Goal: Task Accomplishment & Management: Manage account settings

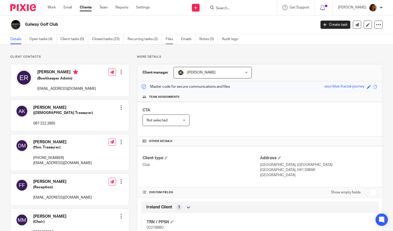
click at [171, 38] on link "Files" at bounding box center [172, 39] width 12 height 10
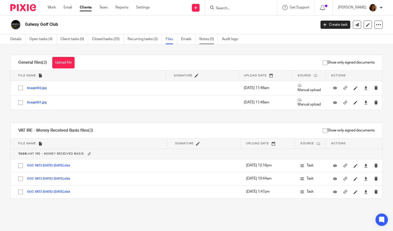
click at [210, 40] on link "Notes (5)" at bounding box center [208, 39] width 19 height 10
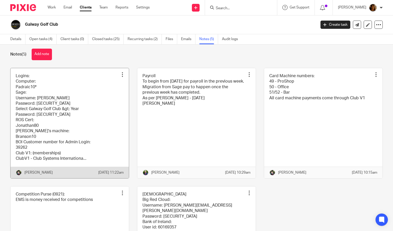
scroll to position [6, 0]
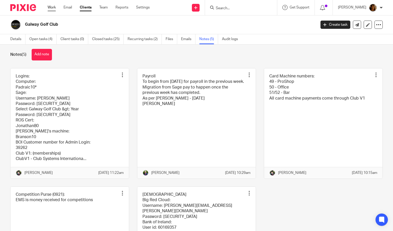
click at [55, 9] on link "Work" at bounding box center [52, 7] width 8 height 5
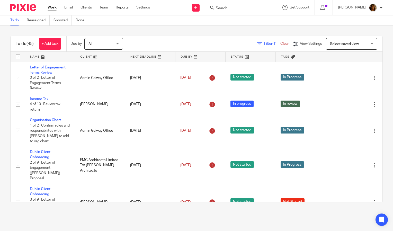
click at [37, 57] on link at bounding box center [50, 57] width 50 height 10
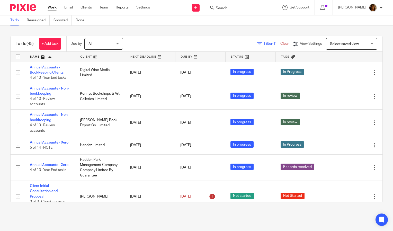
click at [382, 81] on div "To do (45) + Add task Due by All All Today Tomorrow This week Next week This mo…" at bounding box center [196, 119] width 393 height 187
click at [251, 6] on input "Search" at bounding box center [238, 8] width 46 height 5
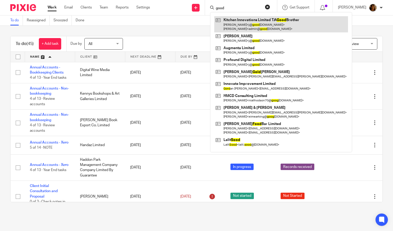
type input "good"
click at [259, 26] on link at bounding box center [281, 24] width 134 height 16
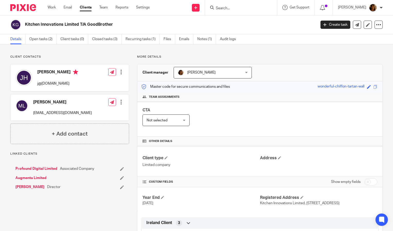
click at [208, 77] on span "[PERSON_NAME]" at bounding box center [207, 72] width 59 height 11
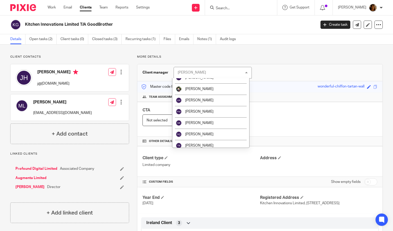
scroll to position [66, 0]
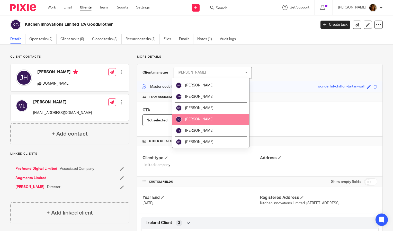
click at [214, 117] on li "[PERSON_NAME]" at bounding box center [210, 119] width 77 height 11
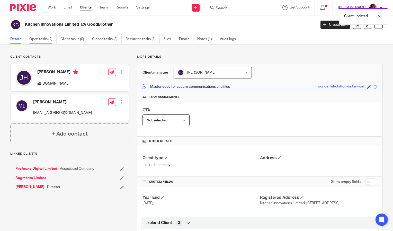
click at [41, 40] on link "Open tasks (2)" at bounding box center [42, 39] width 27 height 10
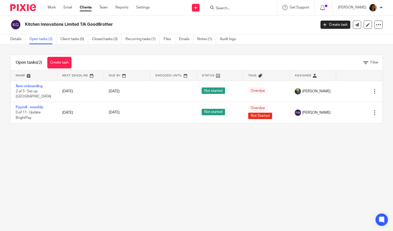
click at [38, 39] on link "Open tasks (2)" at bounding box center [42, 39] width 27 height 10
click at [207, 40] on link "Notes (1)" at bounding box center [206, 39] width 19 height 10
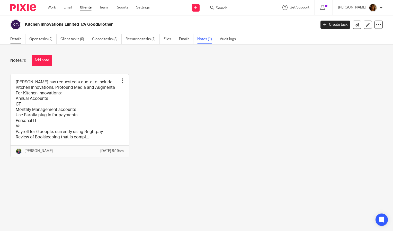
click at [16, 38] on link "Details" at bounding box center [17, 39] width 15 height 10
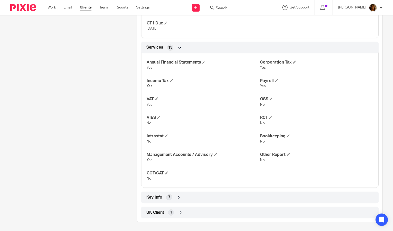
scroll to position [239, 0]
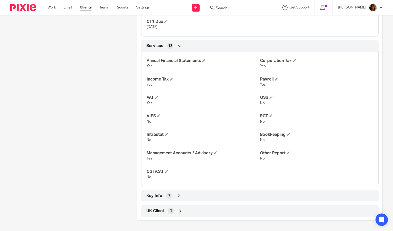
click at [180, 197] on div "Key Info 7" at bounding box center [260, 196] width 230 height 9
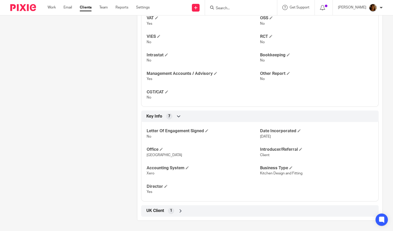
scroll to position [318, 0]
click at [207, 132] on span at bounding box center [206, 130] width 3 height 3
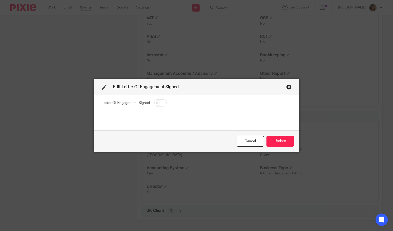
drag, startPoint x: 161, startPoint y: 101, endPoint x: 229, endPoint y: 122, distance: 70.6
click at [162, 101] on input "checkbox" at bounding box center [160, 102] width 13 height 7
checkbox input "true"
click at [277, 140] on button "Update" at bounding box center [281, 141] width 28 height 11
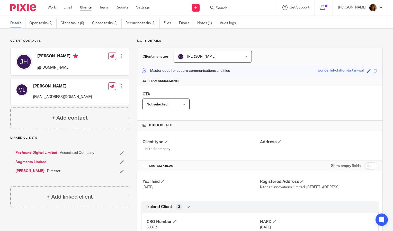
scroll to position [0, 0]
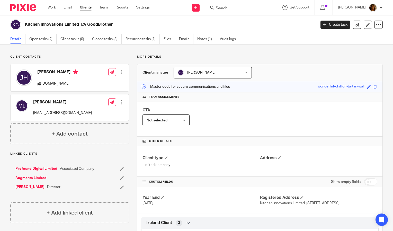
click at [263, 99] on h4 "Team assignments" at bounding box center [260, 97] width 235 height 4
click at [275, 101] on div "Team assignments" at bounding box center [259, 97] width 245 height 10
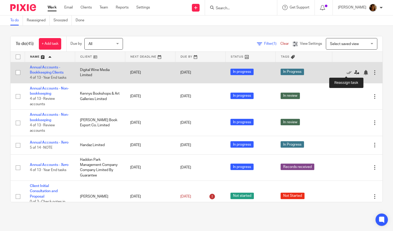
click at [354, 73] on icon at bounding box center [356, 72] width 5 height 5
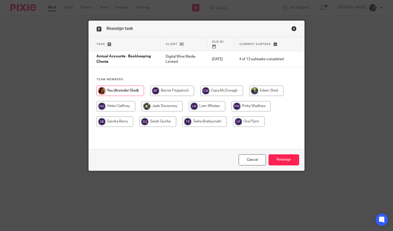
drag, startPoint x: 150, startPoint y: 117, endPoint x: 165, endPoint y: 122, distance: 15.6
click at [150, 117] on input "radio" at bounding box center [158, 122] width 37 height 10
radio input "true"
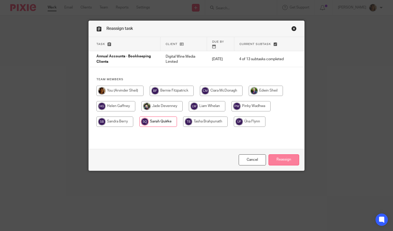
click at [277, 162] on input "Reassign" at bounding box center [284, 159] width 31 height 11
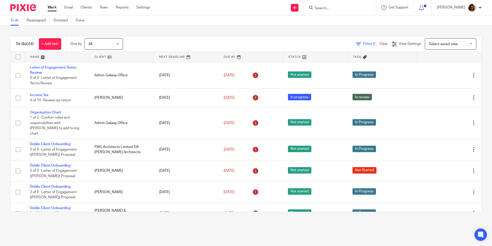
click at [333, 6] on input "Search" at bounding box center [337, 8] width 46 height 5
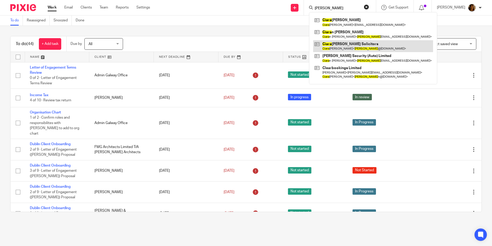
type input "ciara"
click at [350, 46] on link at bounding box center [373, 46] width 120 height 12
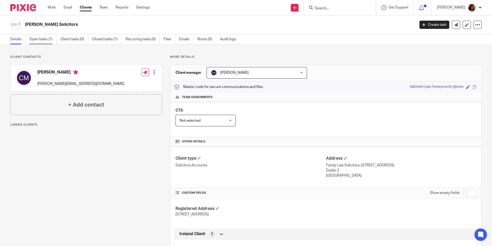
click at [45, 39] on link "Open tasks (1)" at bounding box center [42, 39] width 27 height 10
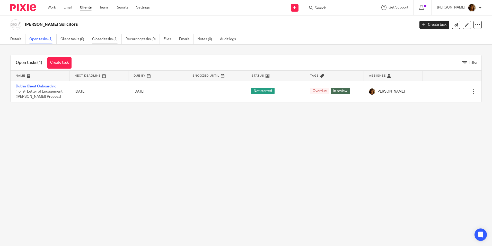
click at [110, 37] on link "Closed tasks (1)" at bounding box center [107, 39] width 30 height 10
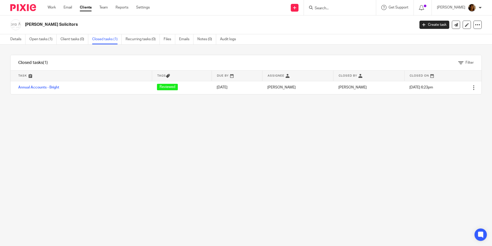
click at [177, 123] on div "Filter tasks Only show tasks matching all of these conditions 1 Task name Is Is…" at bounding box center [246, 145] width 492 height 201
